Goal: Information Seeking & Learning: Learn about a topic

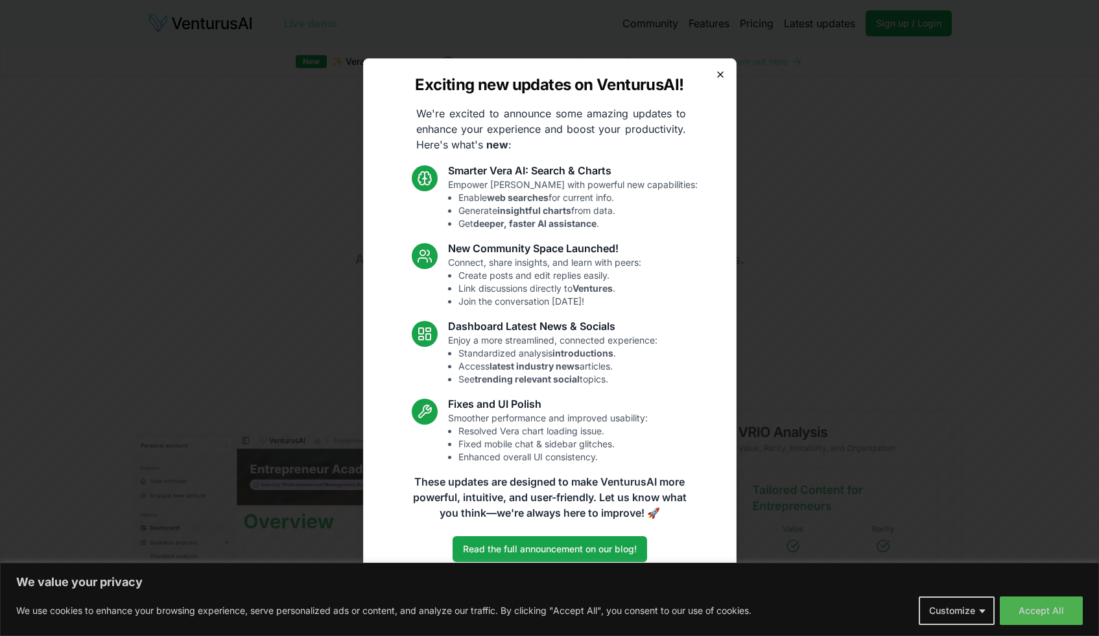
click at [722, 71] on icon "button" at bounding box center [720, 74] width 10 height 10
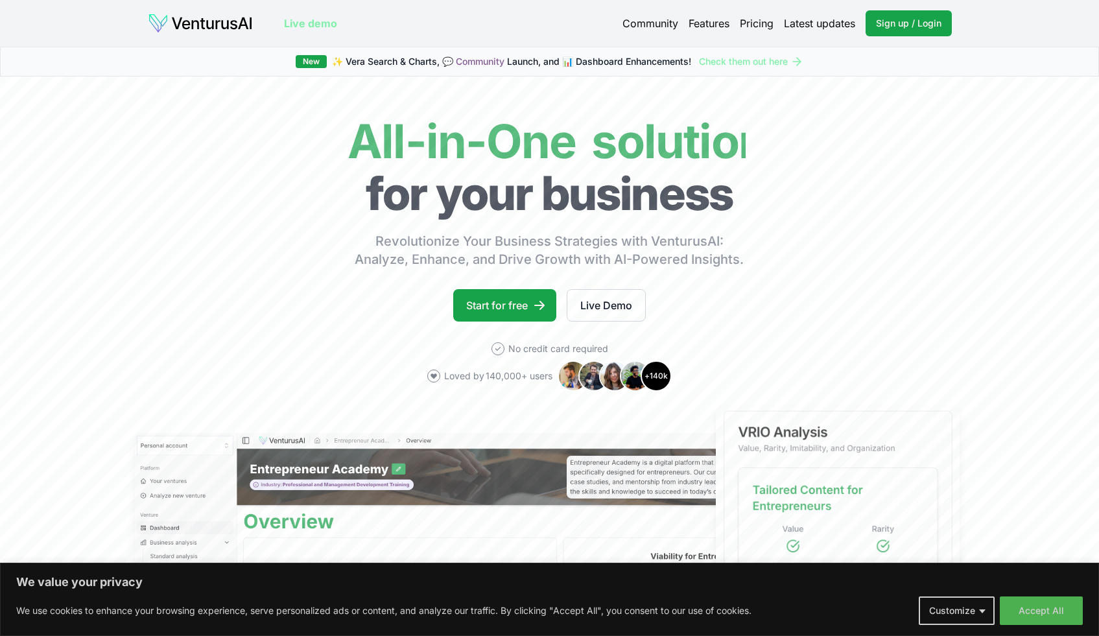
click at [758, 31] on div "Community Features Pricing Latest updates Sign up / Login Login" at bounding box center [786, 23] width 329 height 26
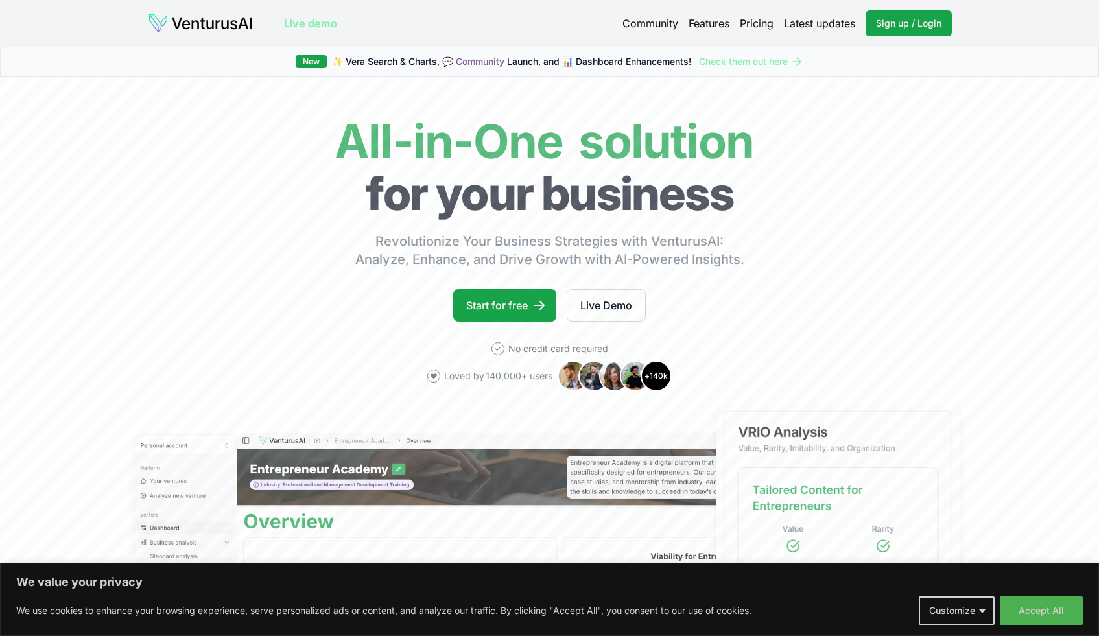
click at [753, 16] on link "Pricing" at bounding box center [757, 24] width 34 height 16
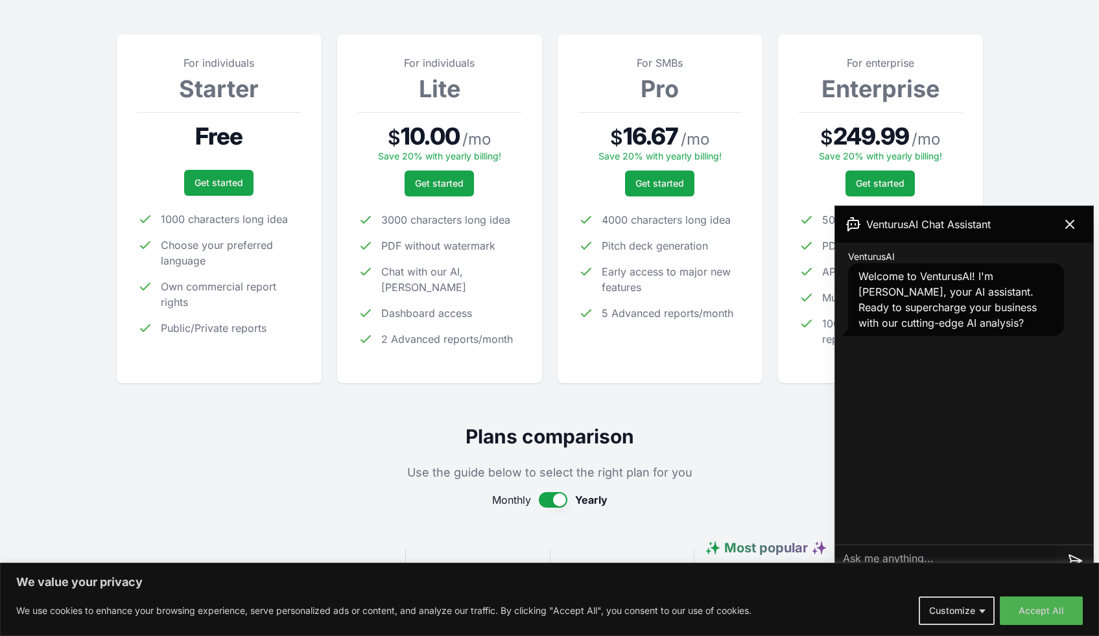
scroll to position [177, 0]
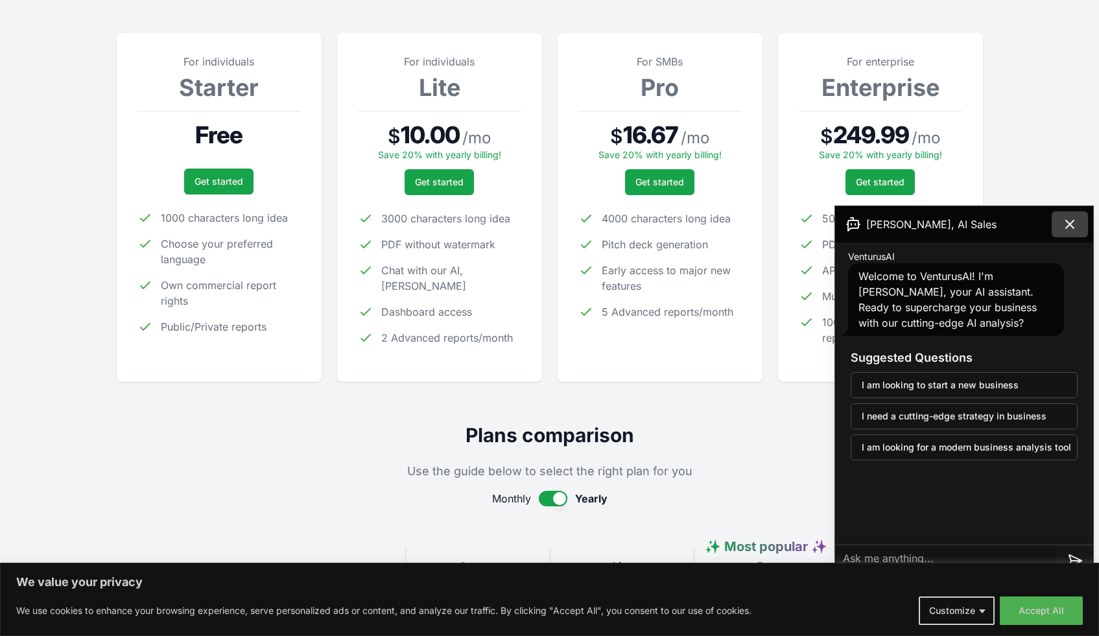
click at [1072, 225] on icon at bounding box center [1070, 225] width 16 height 16
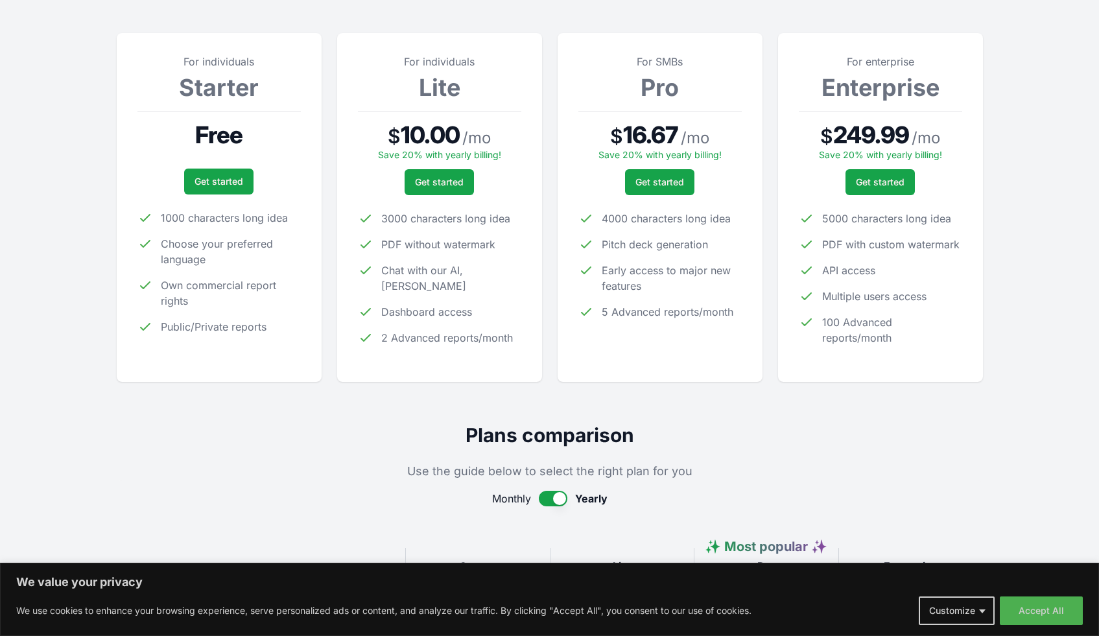
scroll to position [0, 0]
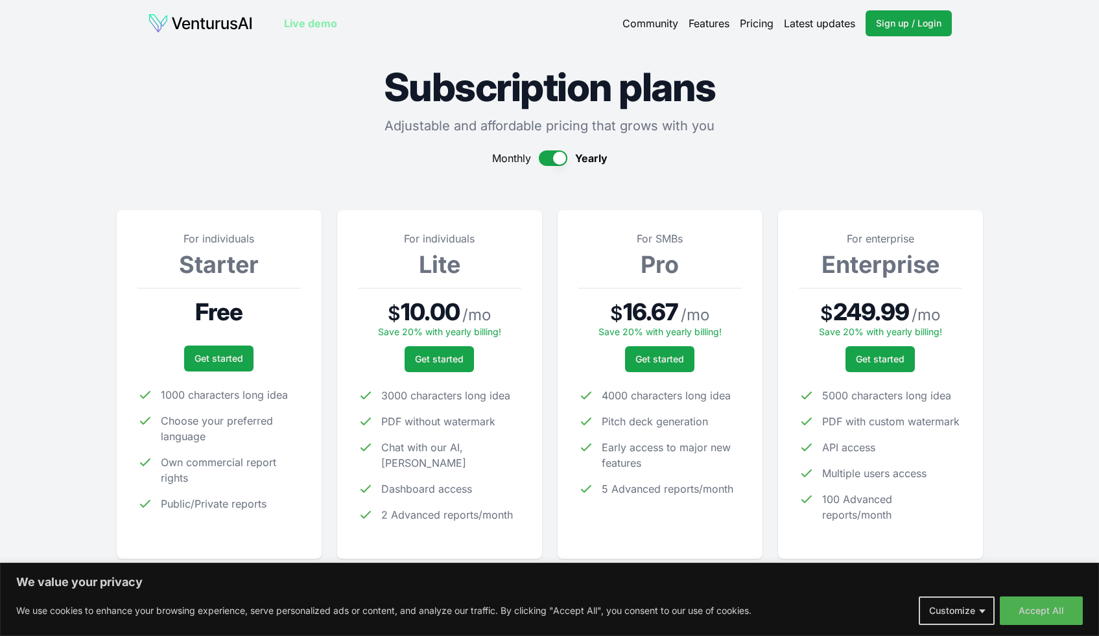
click at [207, 27] on img at bounding box center [200, 23] width 105 height 21
